Goal: Entertainment & Leisure: Consume media (video, audio)

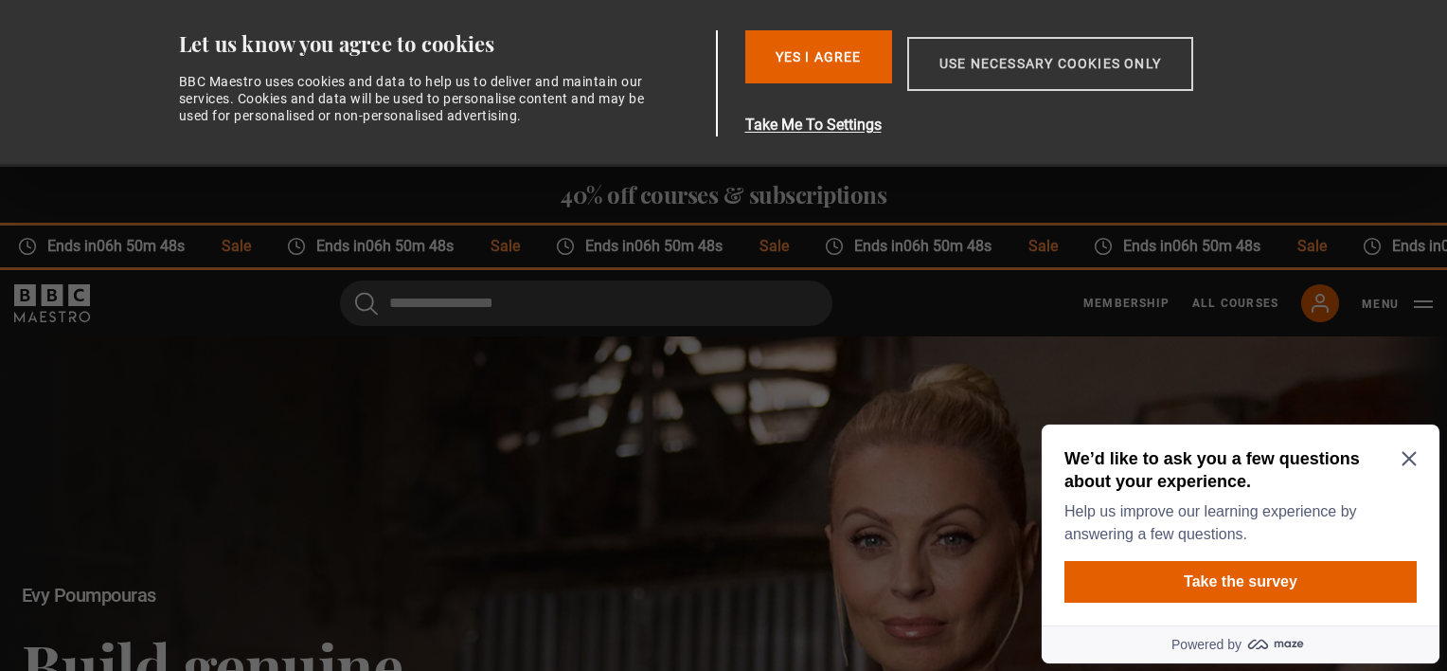
click at [1079, 68] on button "Use necessary cookies only" at bounding box center [1050, 64] width 286 height 54
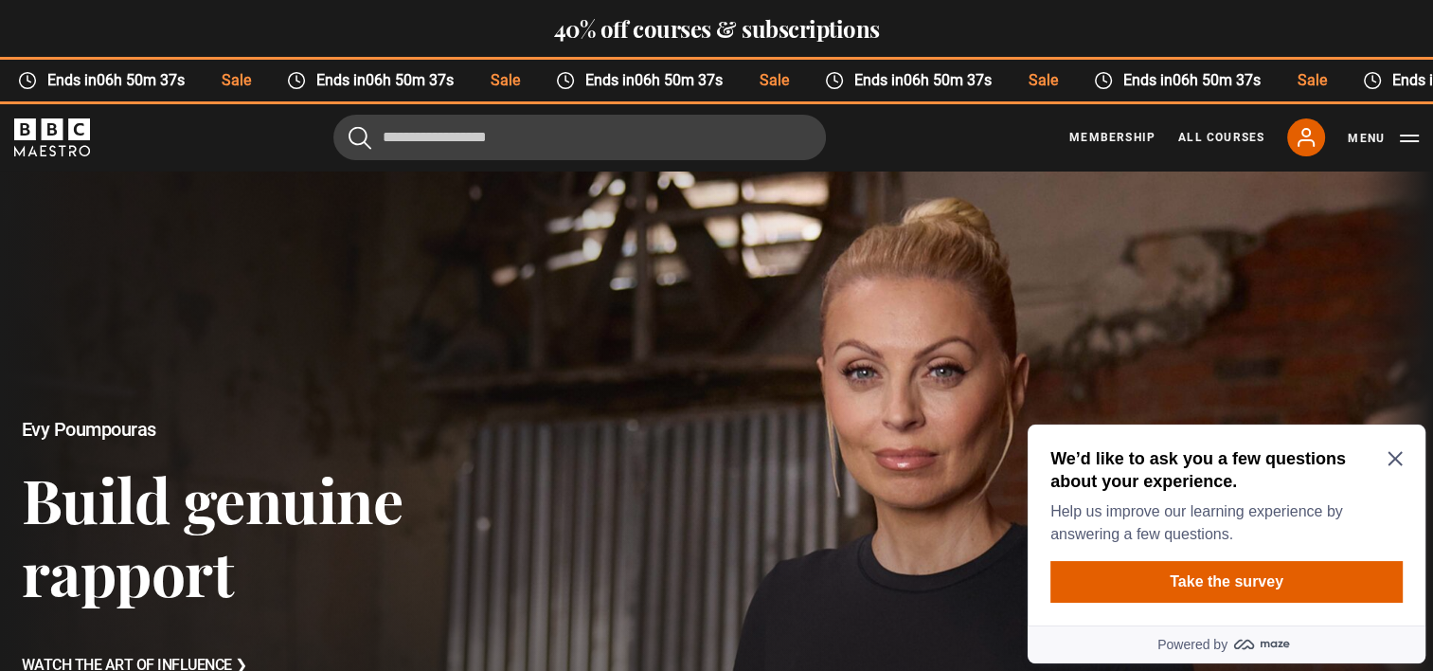
click at [1394, 459] on icon "Close Maze Prompt" at bounding box center [1395, 459] width 14 height 14
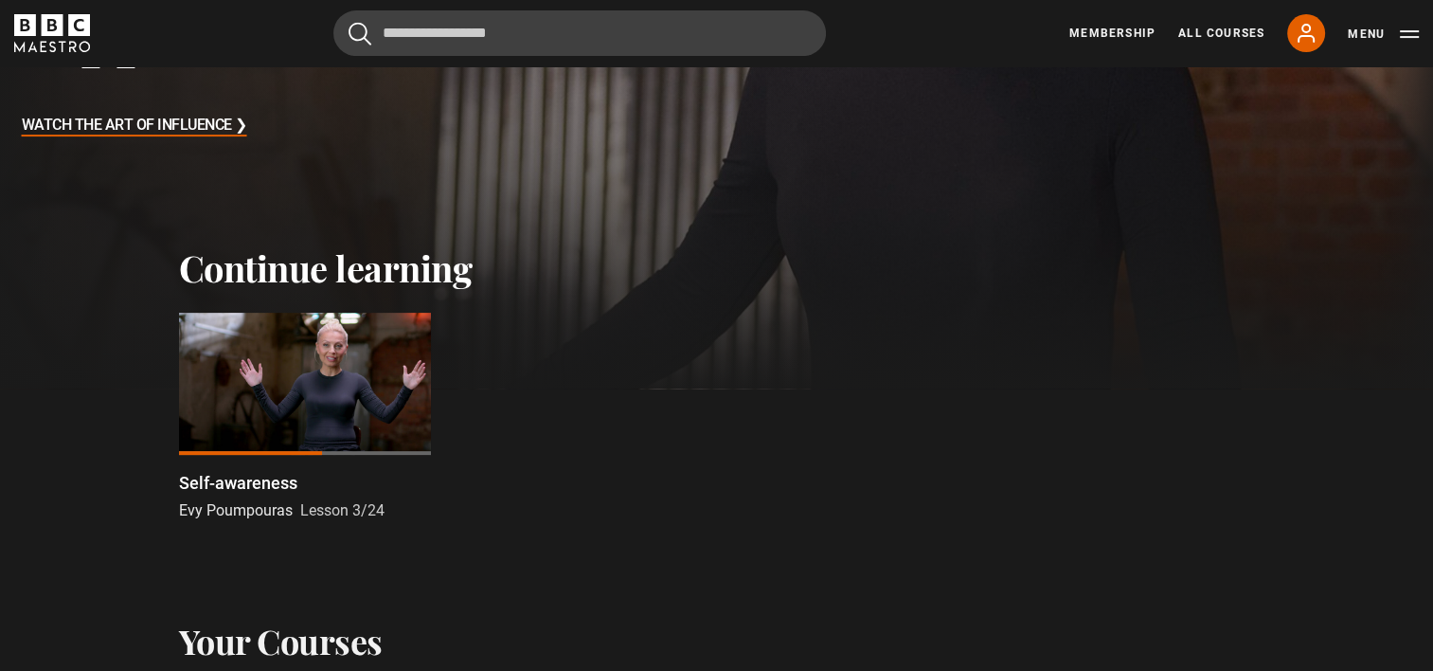
scroll to position [568, 0]
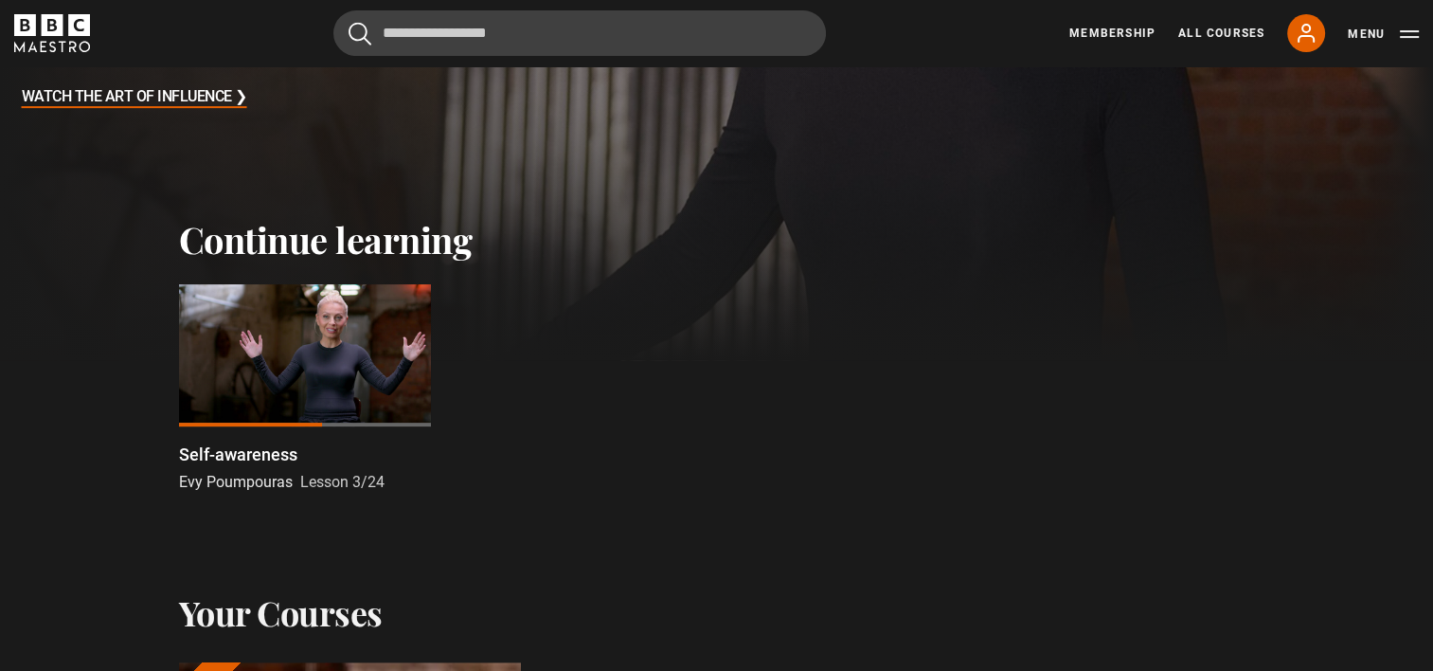
click at [312, 372] on div at bounding box center [305, 355] width 252 height 142
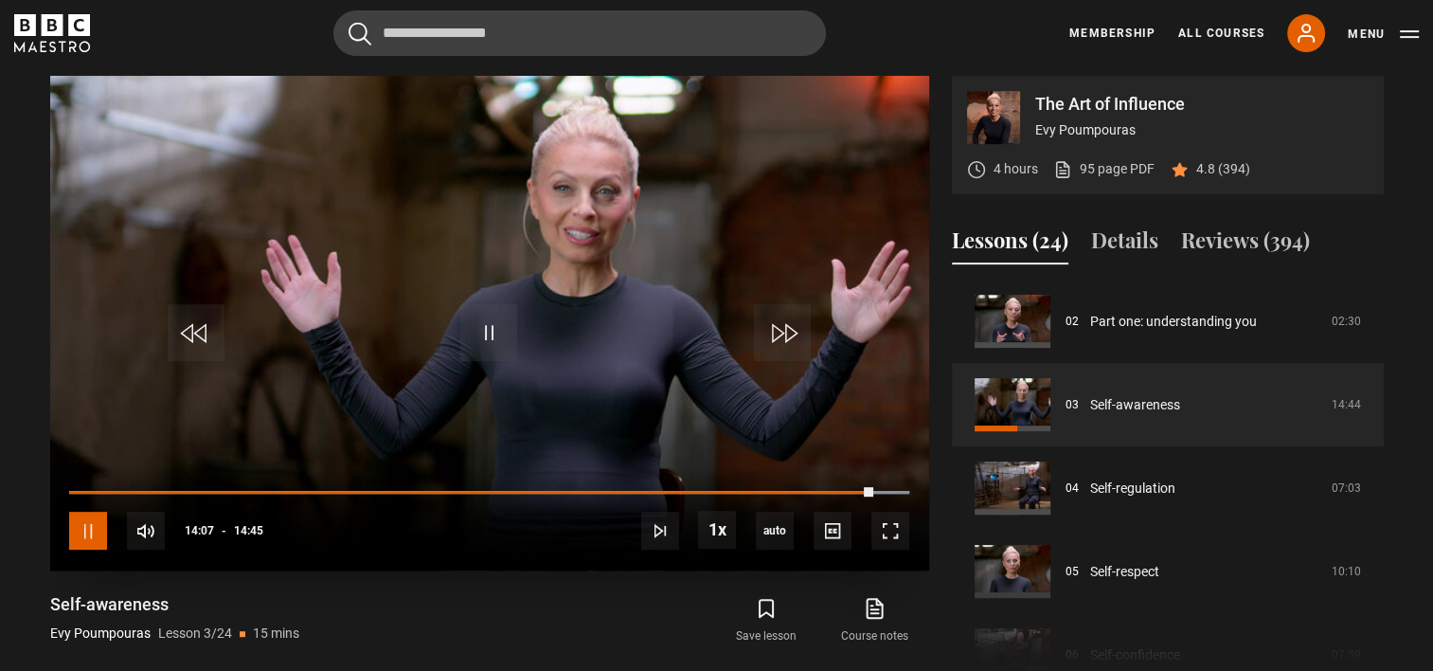
click at [87, 535] on span "Video Player" at bounding box center [88, 531] width 38 height 38
click at [493, 337] on span "Video Player" at bounding box center [488, 332] width 57 height 57
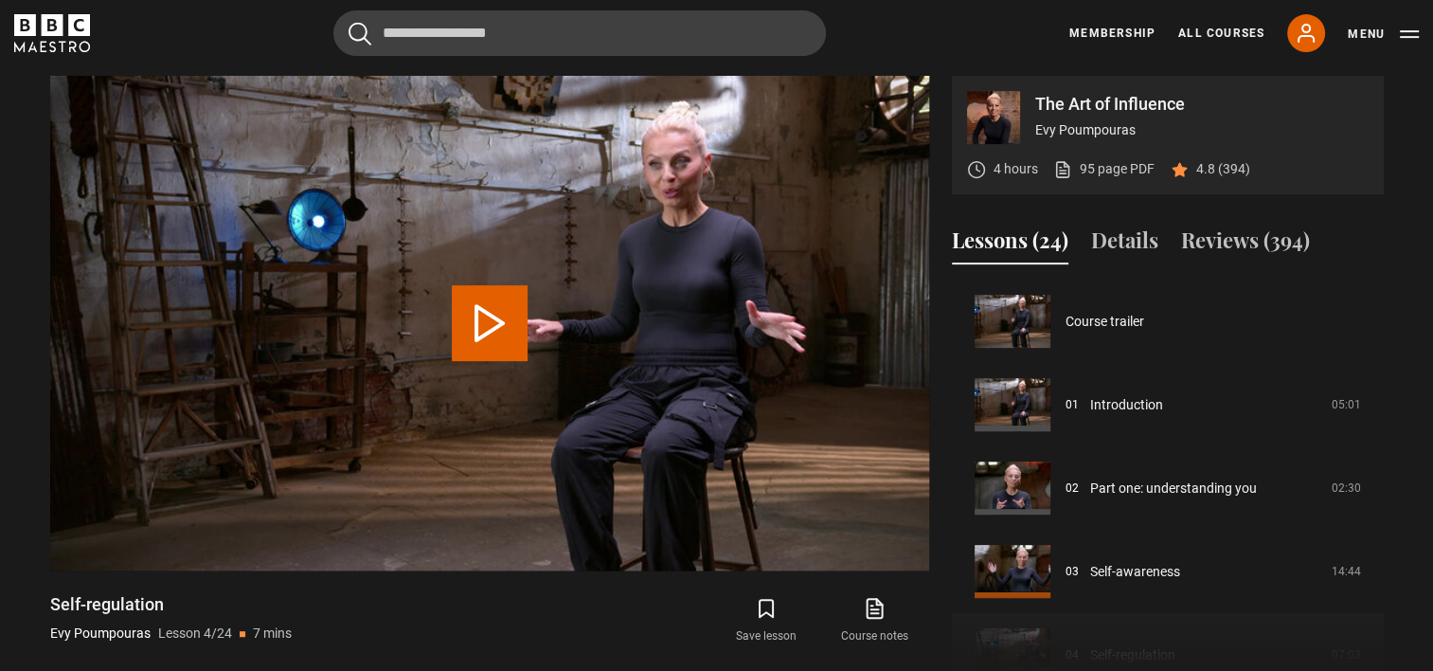
scroll to position [250, 0]
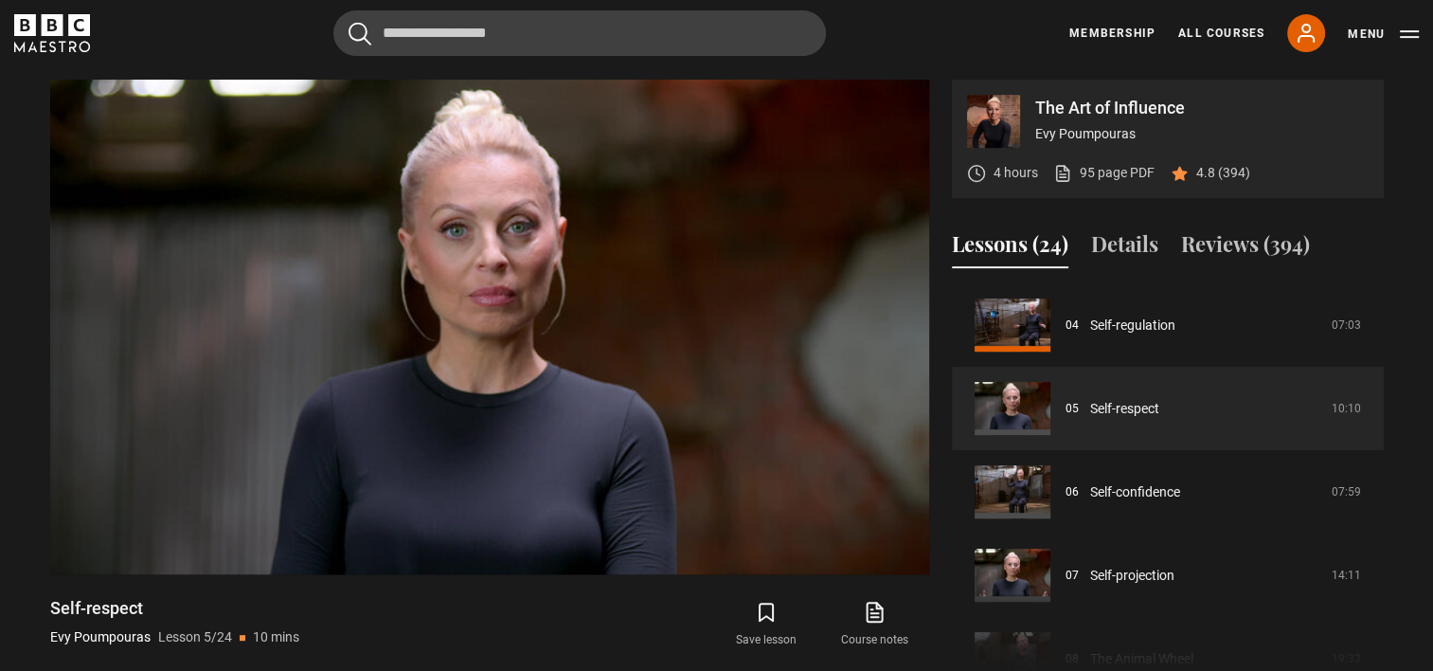
scroll to position [777, 0]
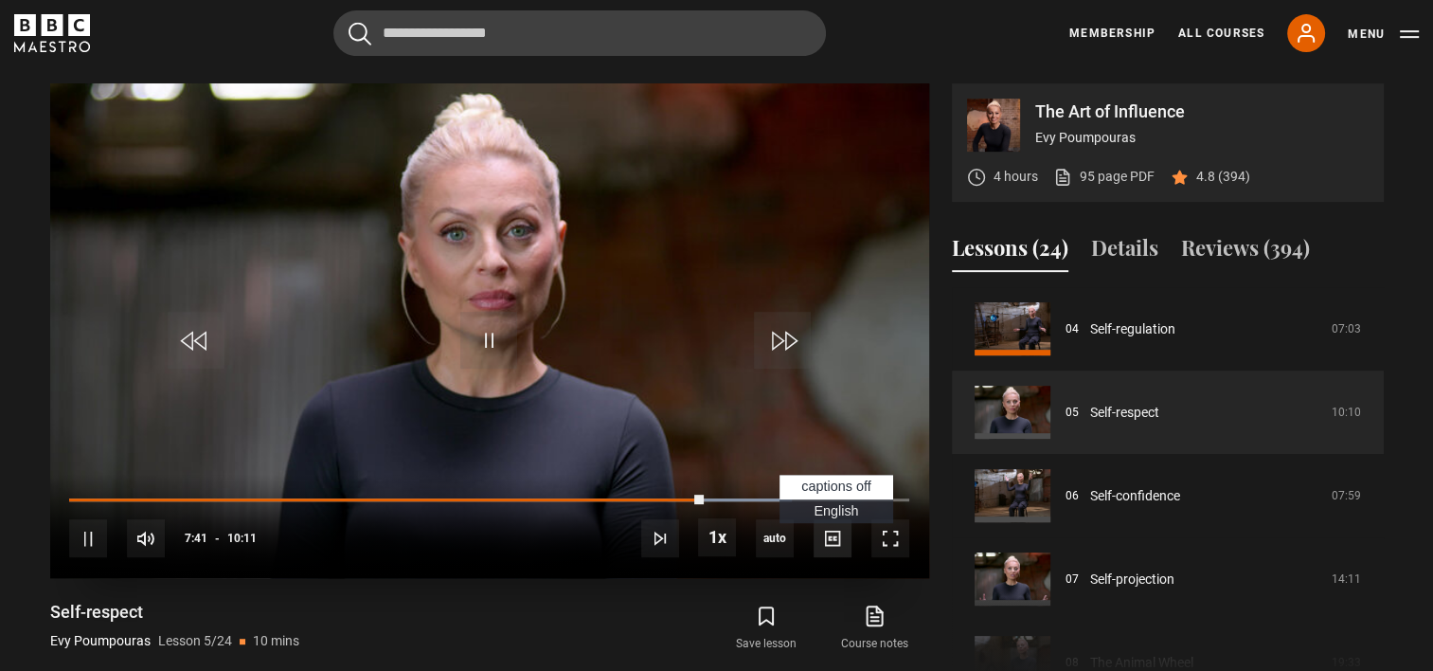
click at [834, 545] on span "Video Player" at bounding box center [833, 538] width 38 height 38
click at [831, 542] on span "Video Player" at bounding box center [833, 538] width 38 height 38
click at [833, 512] on span "English Captions" at bounding box center [836, 510] width 45 height 15
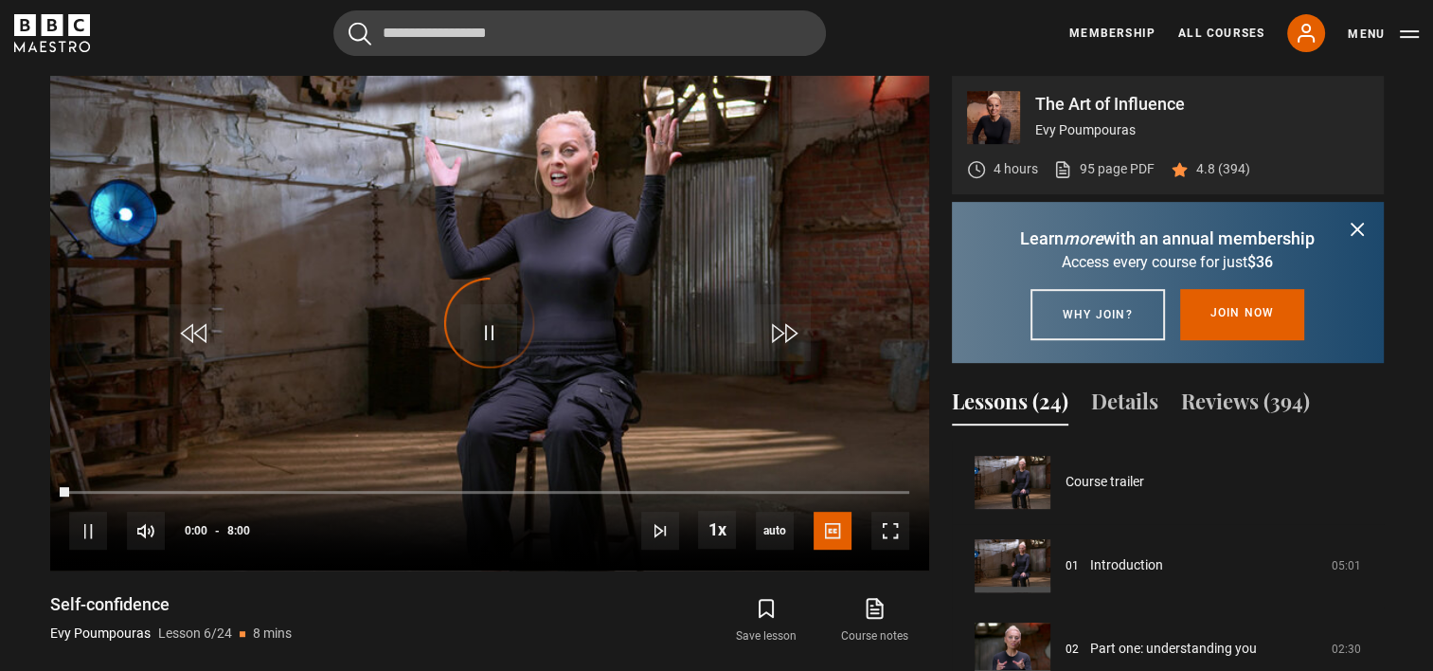
scroll to position [417, 0]
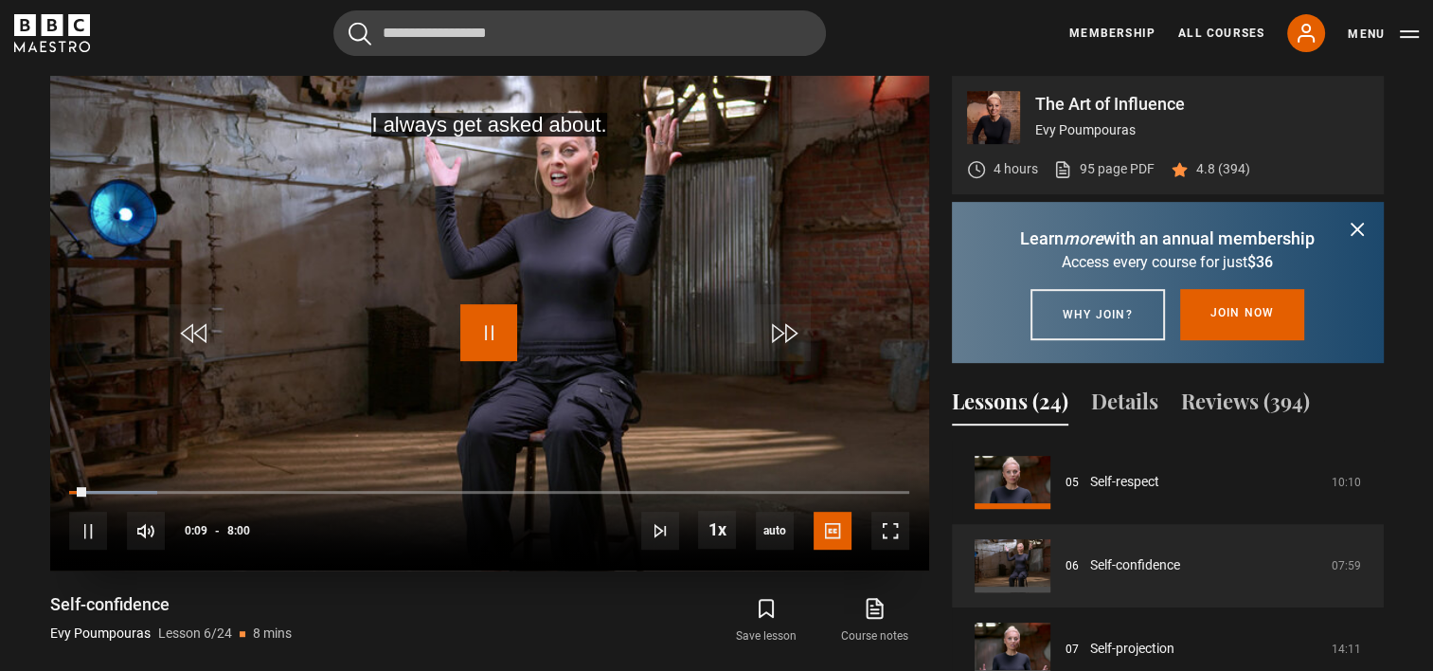
click at [479, 335] on span "Video Player" at bounding box center [488, 332] width 57 height 57
